Goal: Task Accomplishment & Management: Complete application form

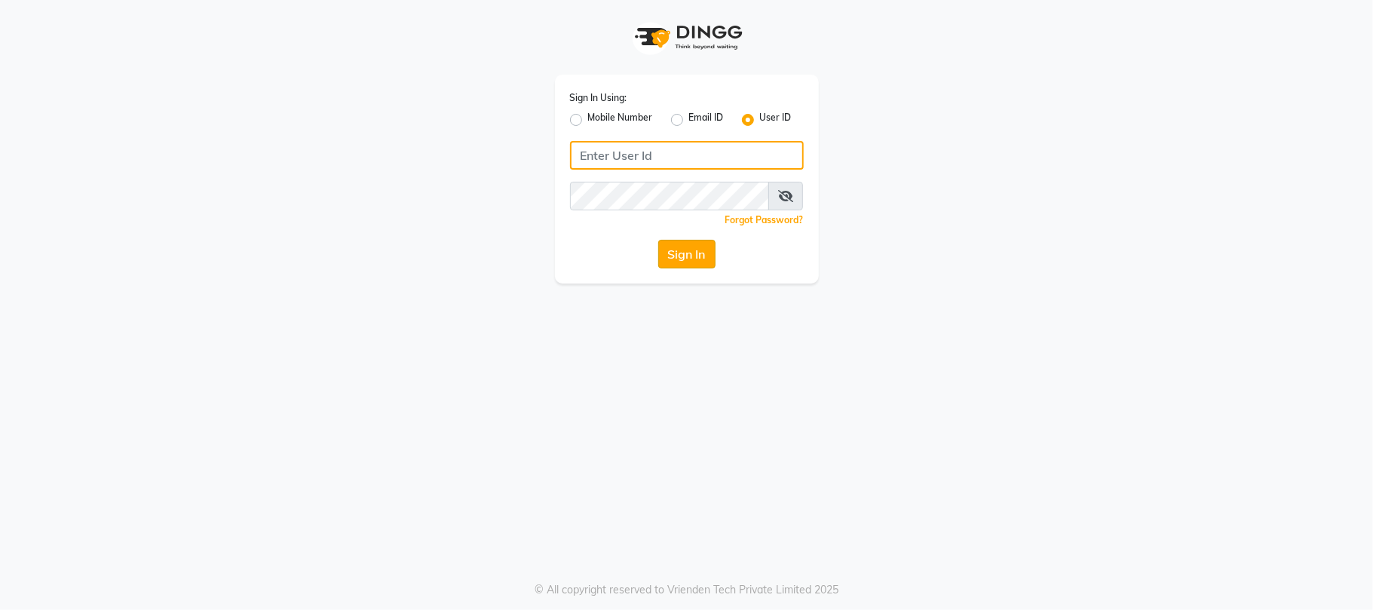
type input "simran"
click at [697, 253] on button "Sign In" at bounding box center [686, 254] width 57 height 29
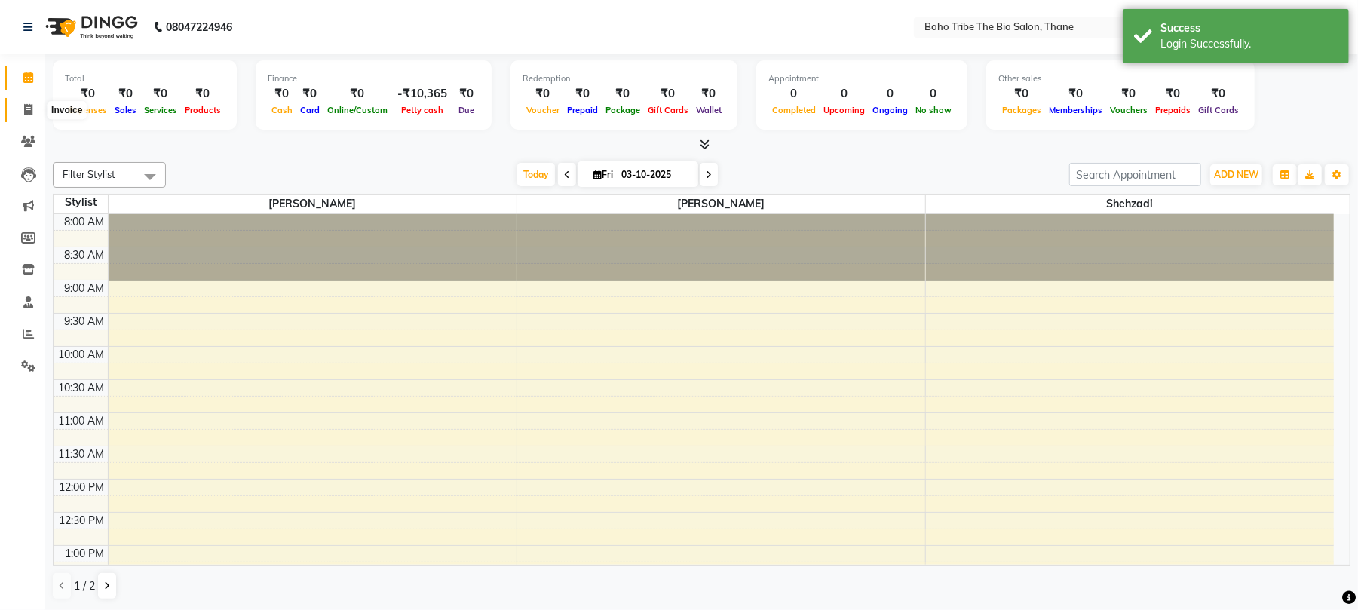
click at [27, 112] on icon at bounding box center [28, 109] width 8 height 11
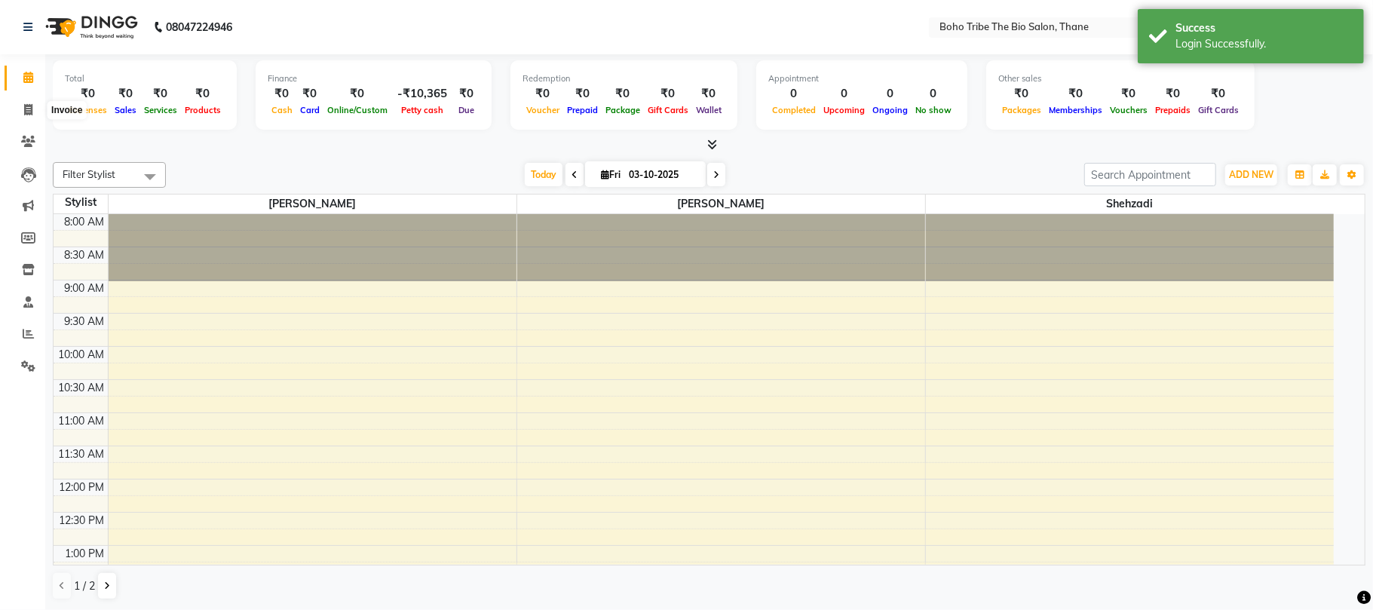
select select "7406"
select select "service"
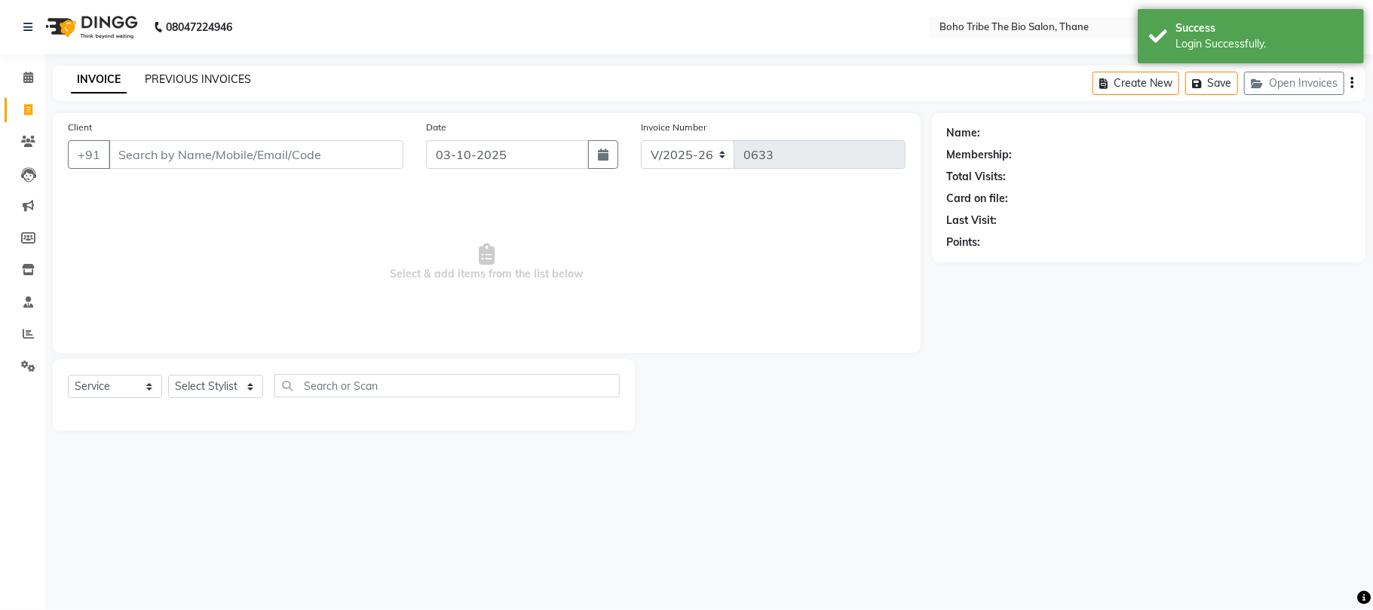
click at [188, 72] on link "PREVIOUS INVOICES" at bounding box center [198, 79] width 106 height 14
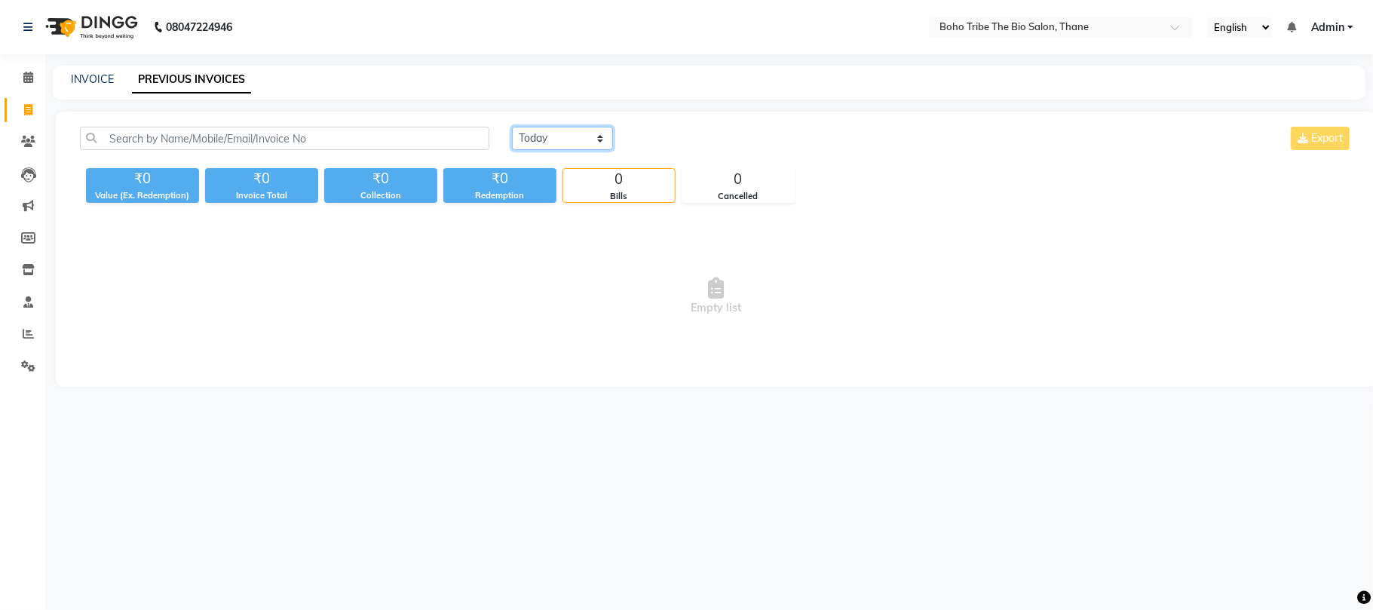
click at [600, 142] on select "[DATE] [DATE] Custom Range" at bounding box center [562, 138] width 101 height 23
select select "[DATE]"
click at [512, 127] on select "[DATE] [DATE] Custom Range" at bounding box center [562, 138] width 101 height 23
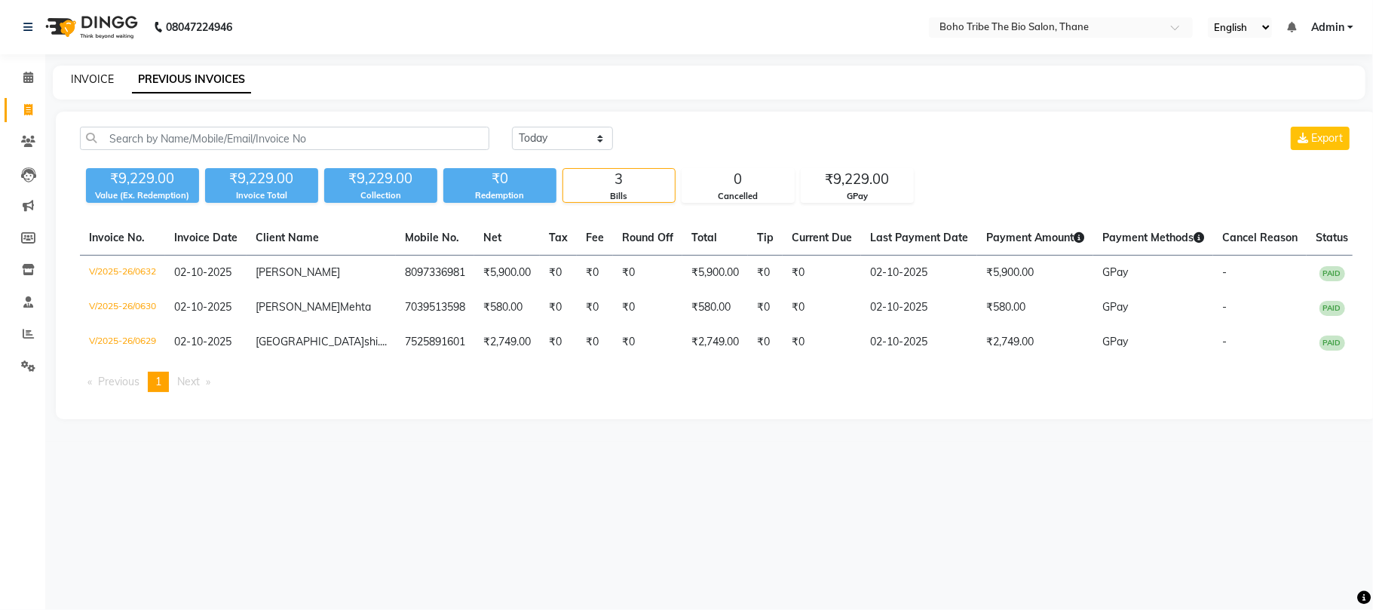
click at [94, 78] on link "INVOICE" at bounding box center [92, 79] width 43 height 14
select select "service"
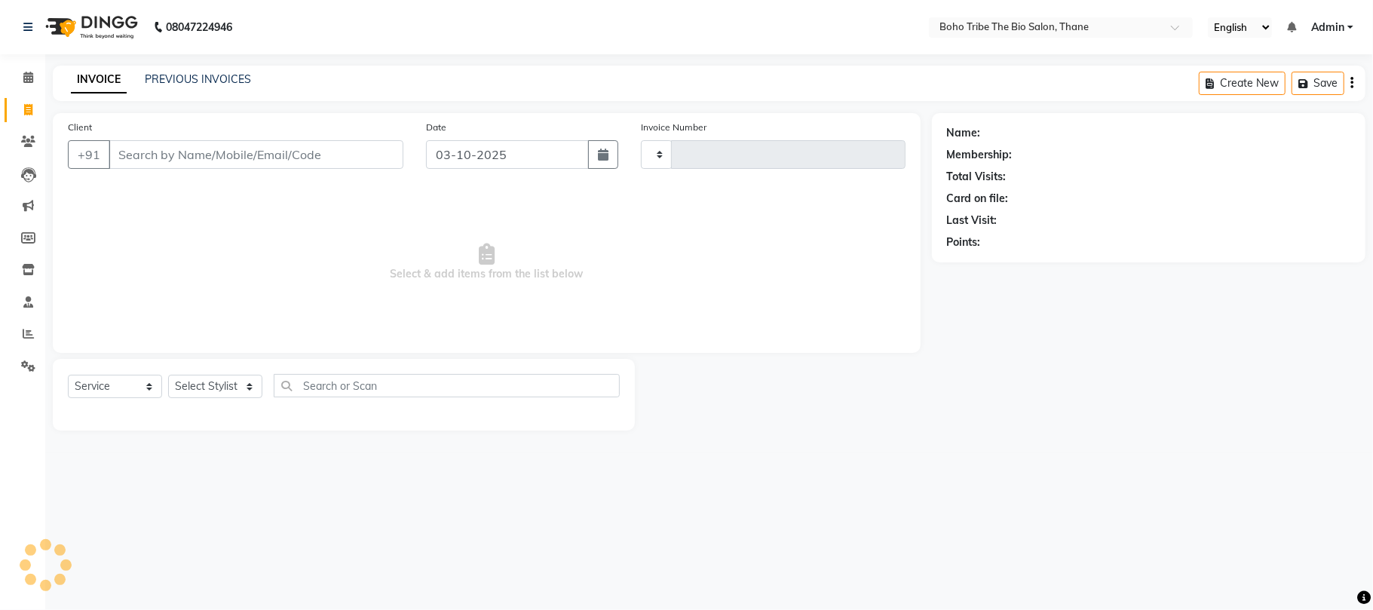
type input "0633"
select select "7406"
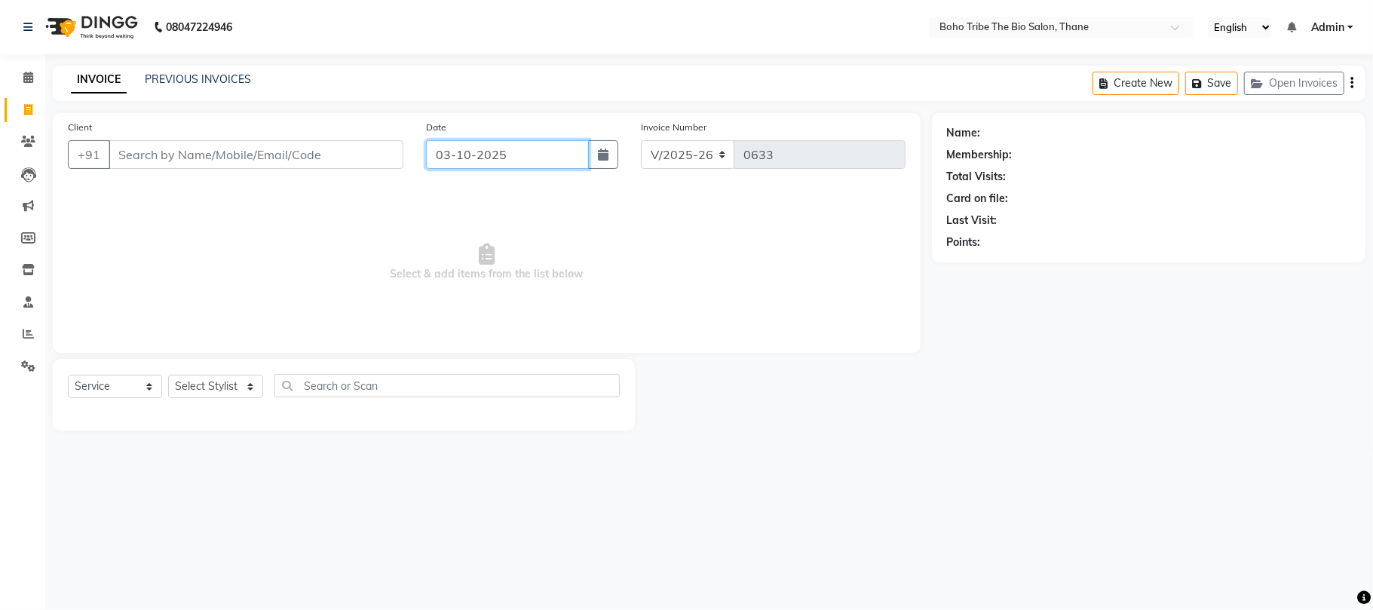
click at [450, 155] on input "03-10-2025" at bounding box center [507, 154] width 163 height 29
select select "10"
select select "2025"
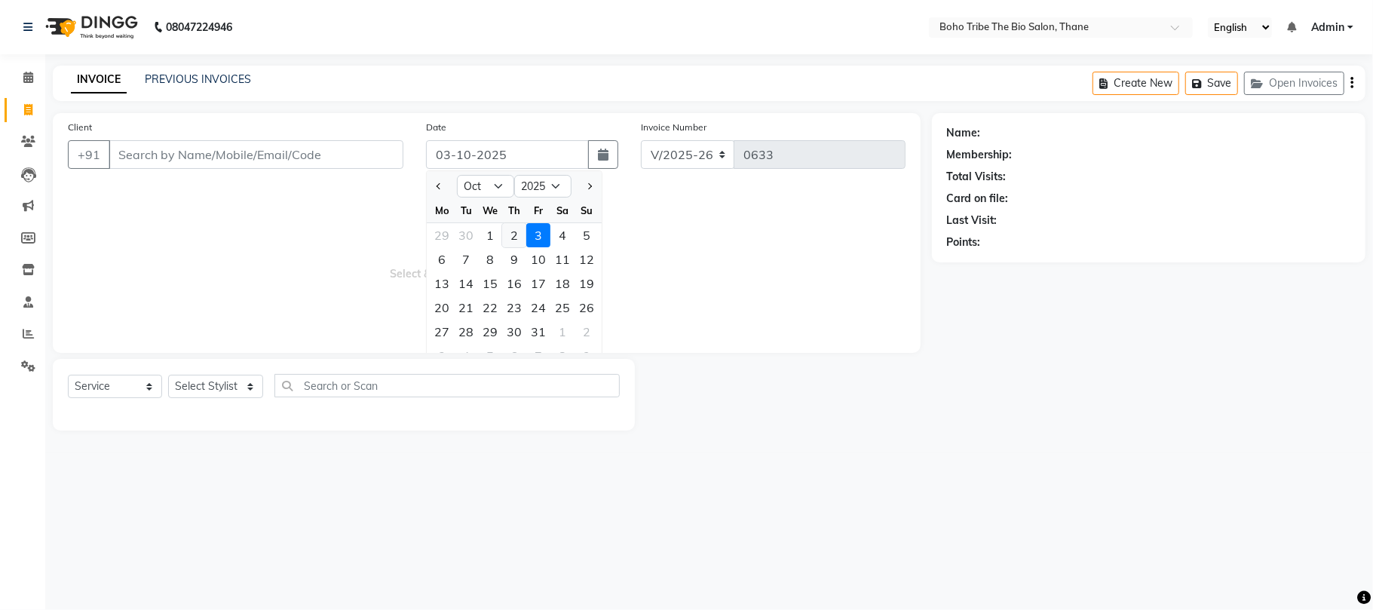
click at [511, 238] on div "2" at bounding box center [514, 235] width 24 height 24
type input "02-10-2025"
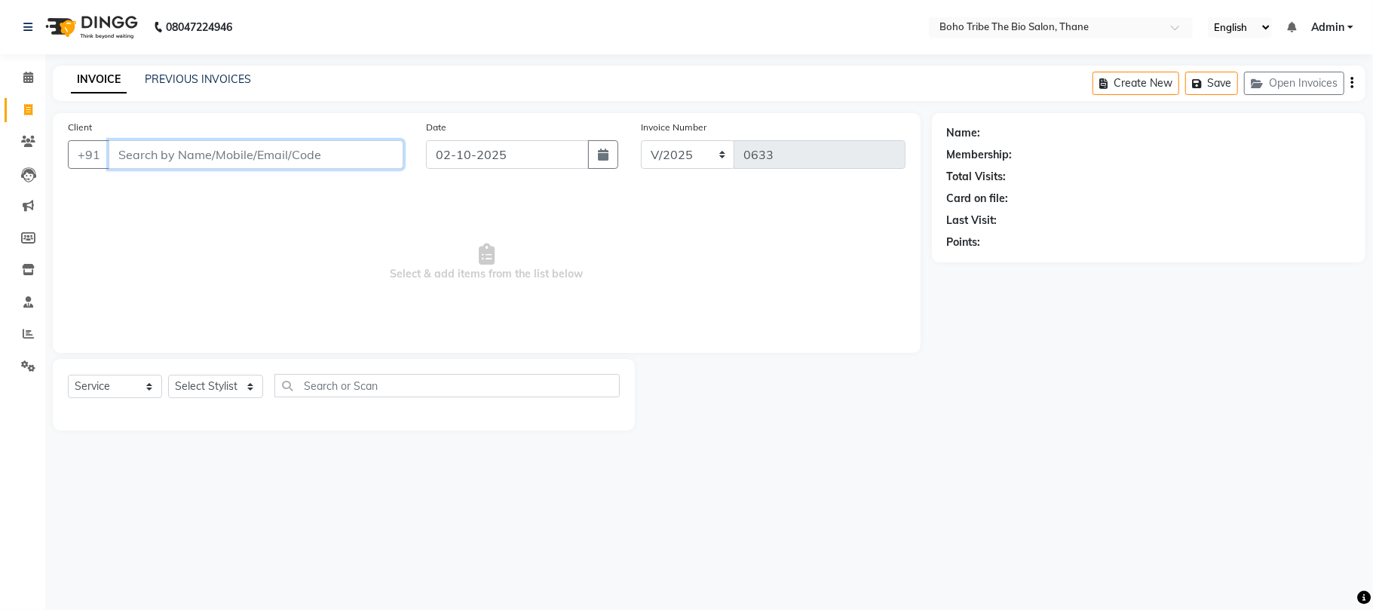
click at [296, 160] on input "Client" at bounding box center [256, 154] width 295 height 29
type input "Allwy"
click at [282, 161] on input "Allwy" at bounding box center [218, 154] width 218 height 29
